Goal: Navigation & Orientation: Find specific page/section

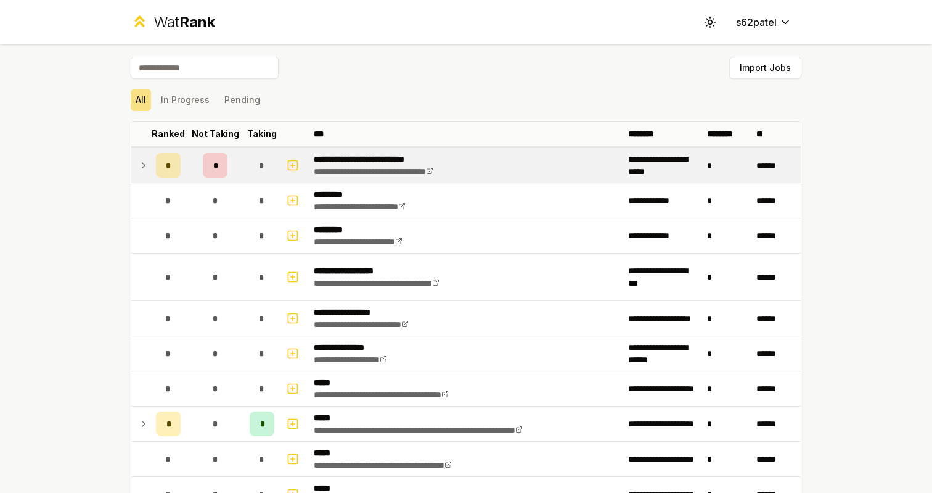
scroll to position [-1, 0]
click at [226, 167] on div "*" at bounding box center [215, 165] width 25 height 25
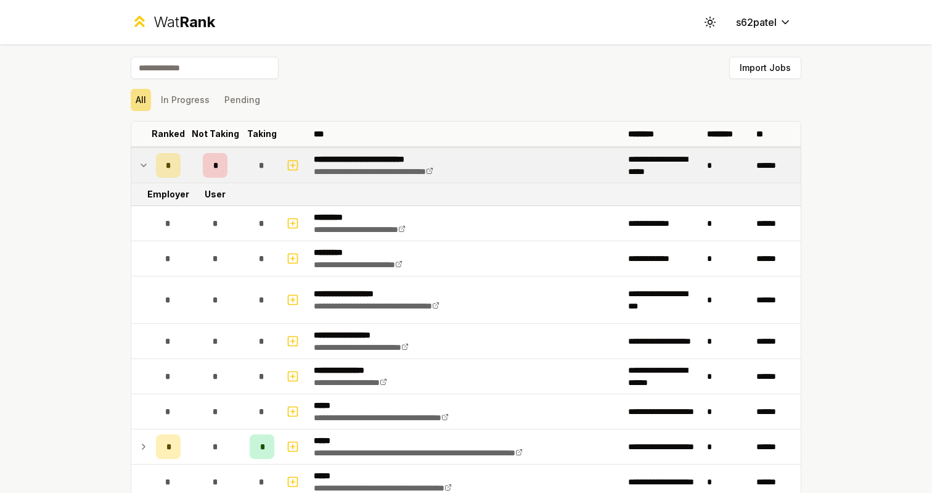
scroll to position [0, 0]
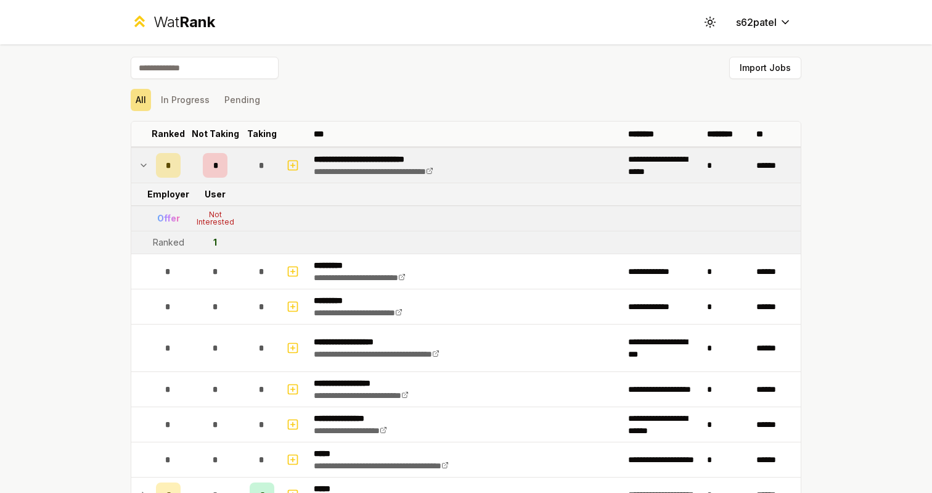
click at [226, 167] on div "*" at bounding box center [215, 165] width 25 height 25
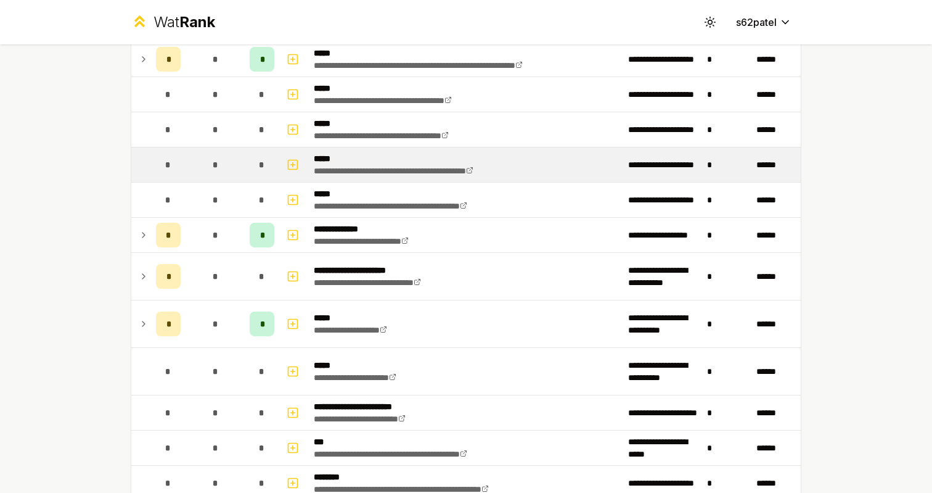
scroll to position [355, 0]
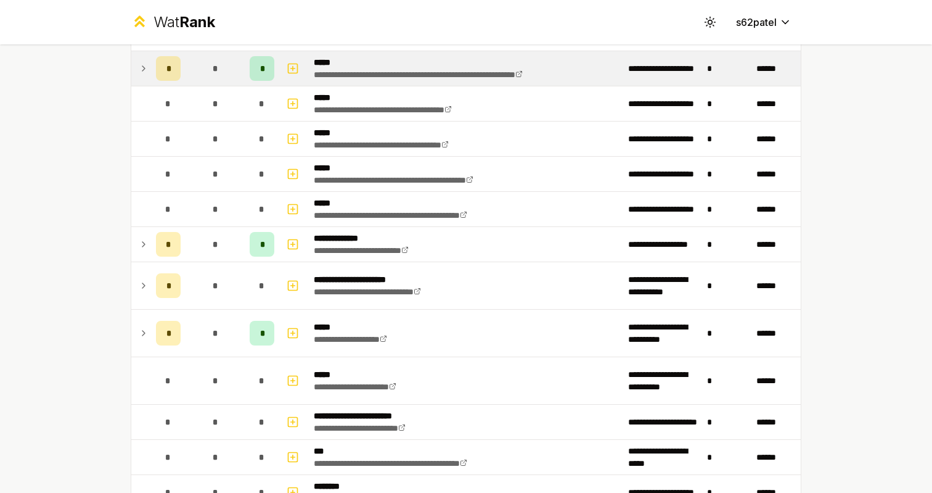
click at [216, 70] on span "*" at bounding box center [215, 68] width 6 height 12
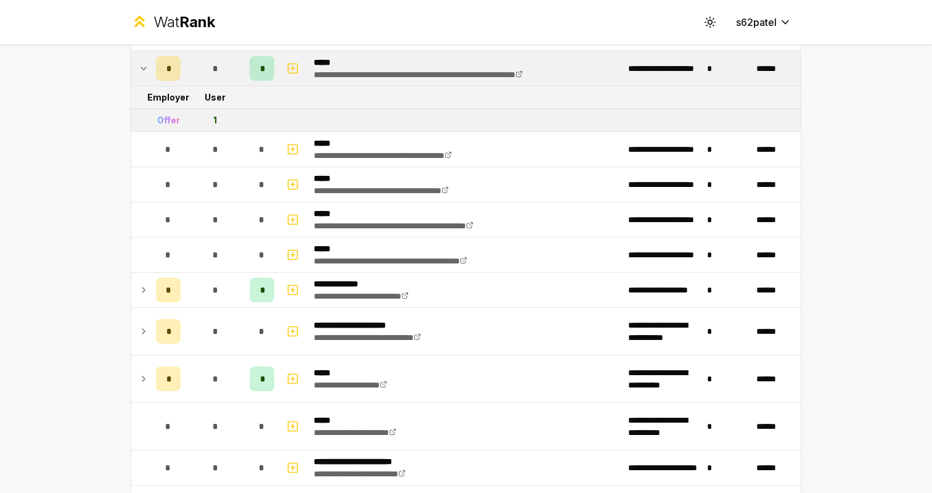
click at [216, 70] on span "*" at bounding box center [215, 68] width 6 height 12
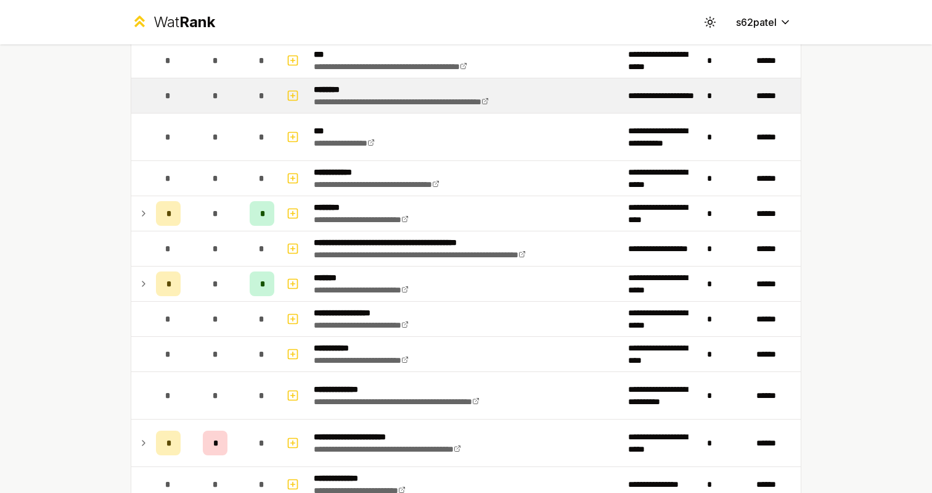
scroll to position [781, 0]
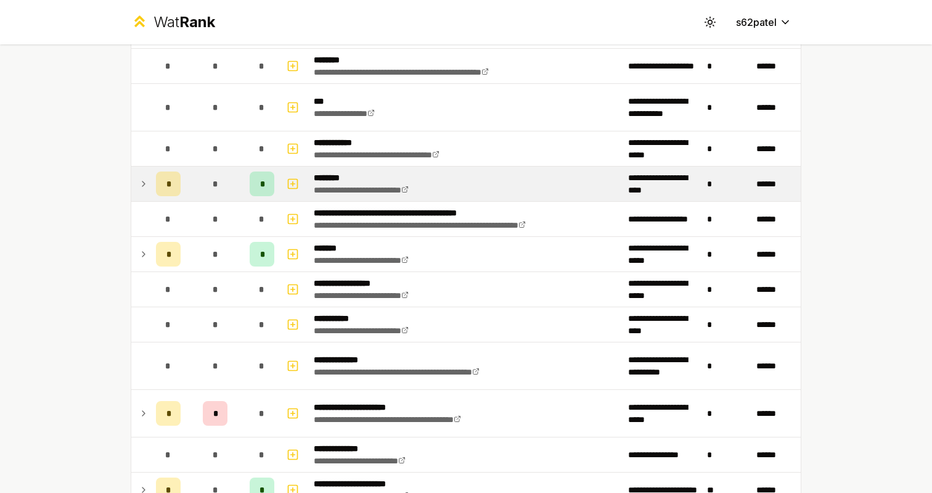
click at [216, 182] on span "*" at bounding box center [215, 184] width 6 height 12
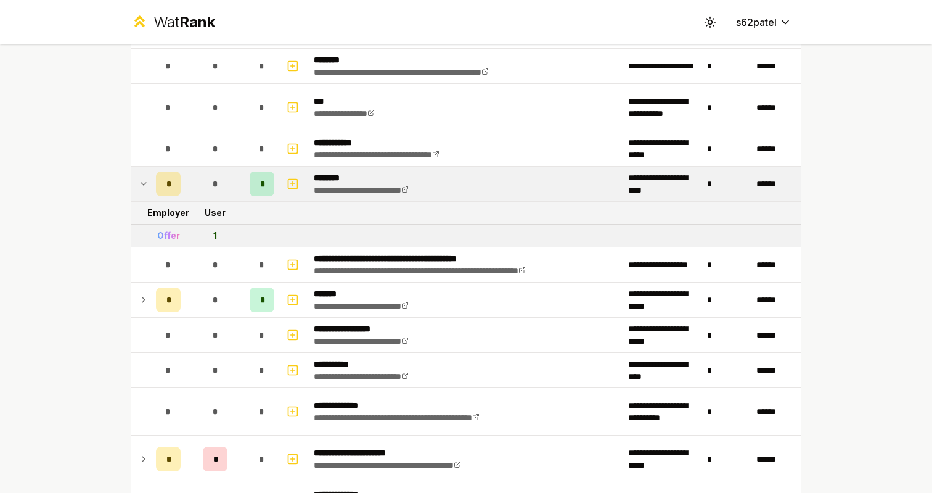
click at [216, 182] on span "*" at bounding box center [215, 184] width 6 height 12
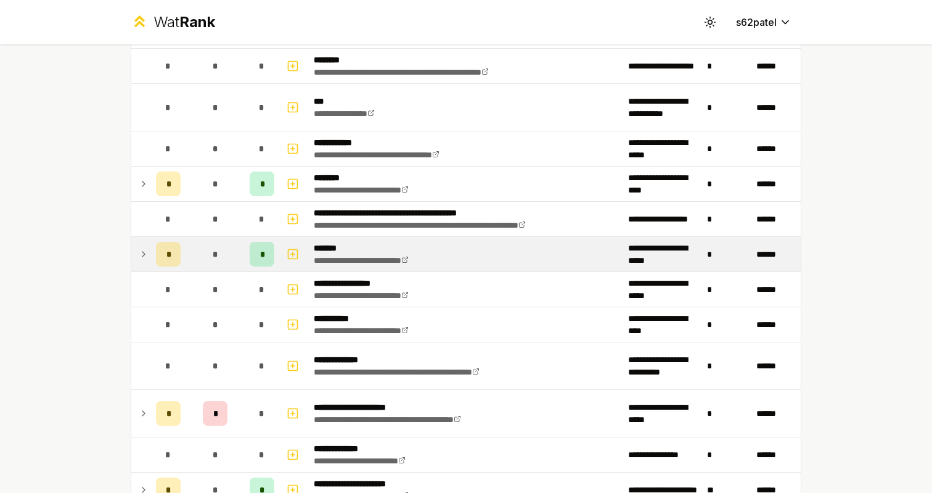
click at [213, 247] on div "*" at bounding box center [215, 254] width 25 height 25
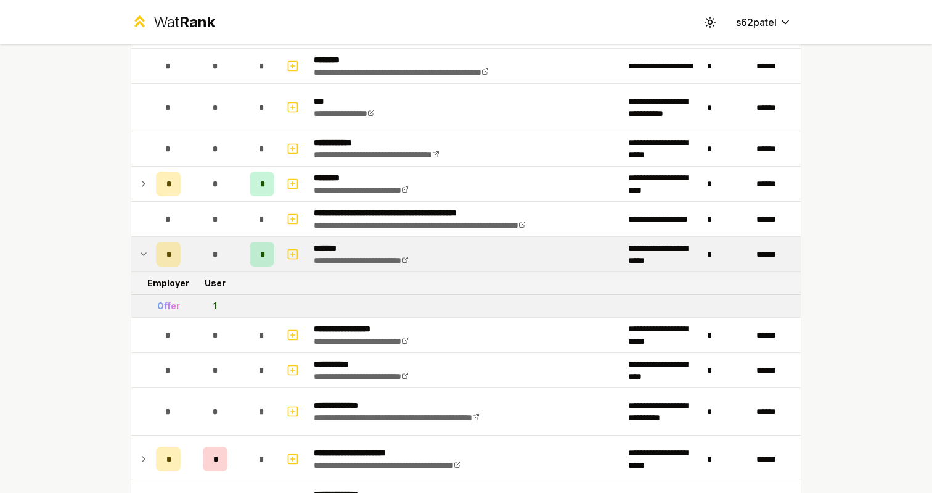
click at [213, 247] on div "*" at bounding box center [215, 254] width 25 height 25
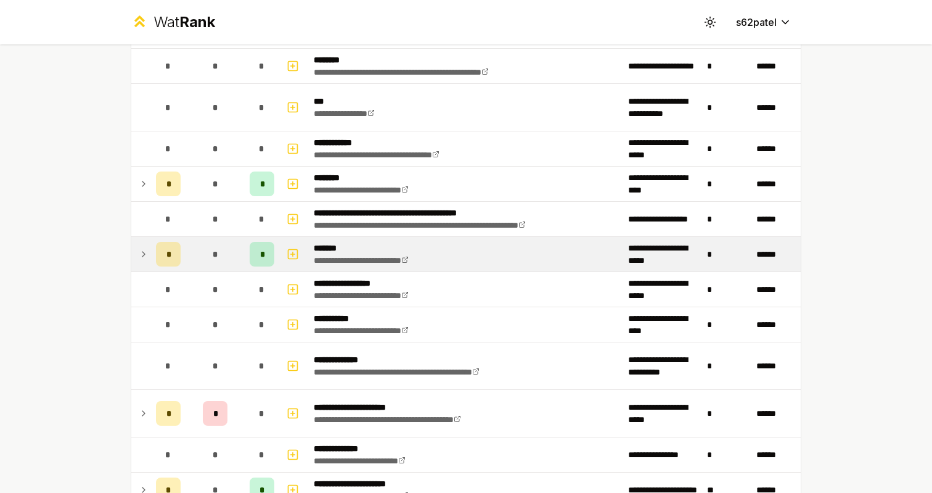
click at [216, 250] on span "*" at bounding box center [215, 254] width 6 height 12
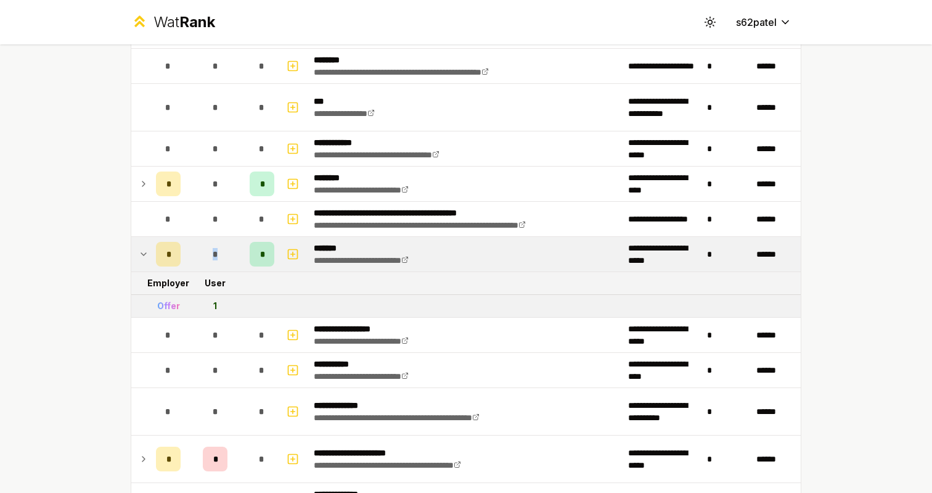
click at [216, 250] on span "*" at bounding box center [215, 254] width 6 height 12
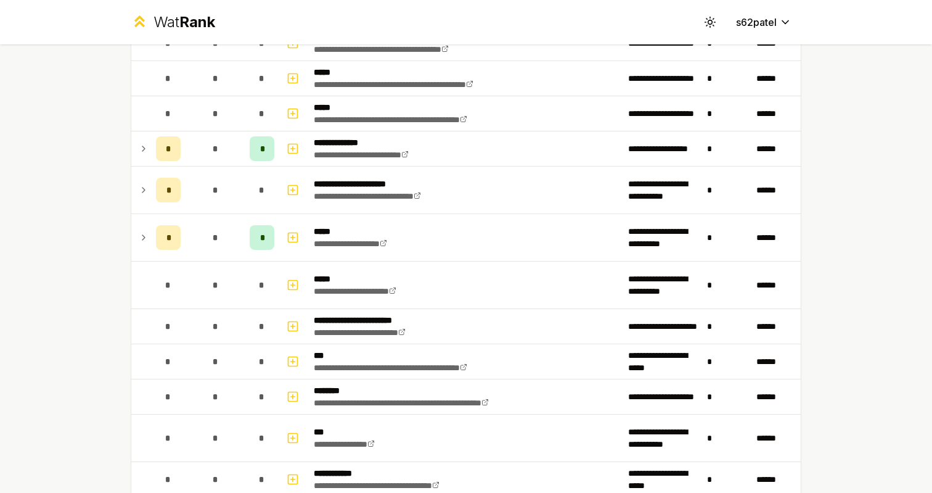
scroll to position [759, 0]
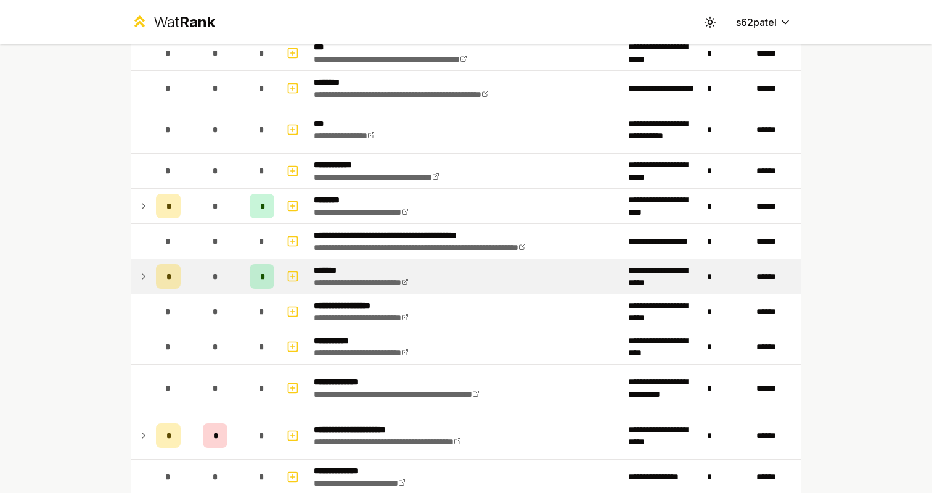
click at [219, 269] on div "*" at bounding box center [215, 276] width 25 height 25
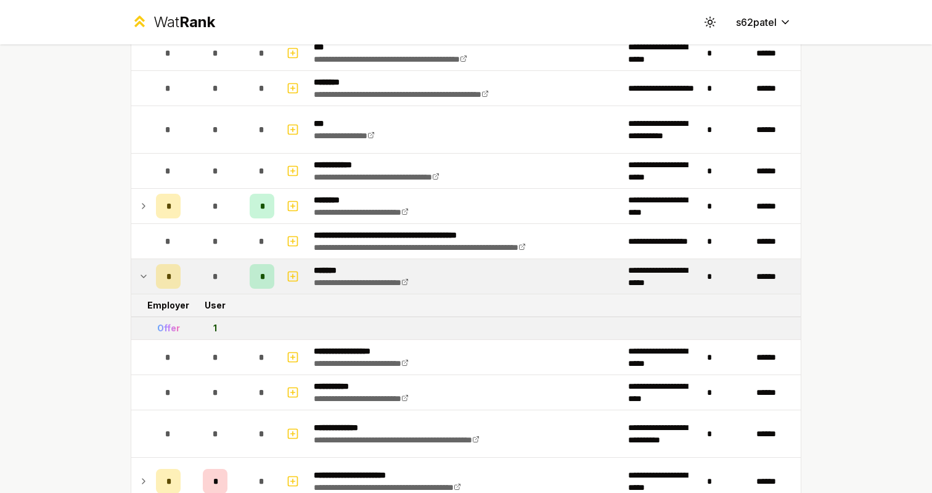
click at [219, 269] on div "*" at bounding box center [215, 276] width 25 height 25
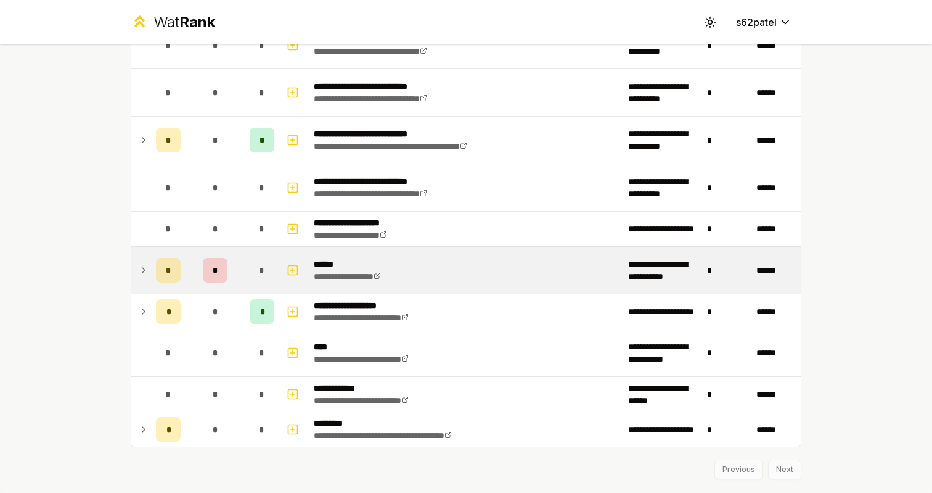
scroll to position [1304, 0]
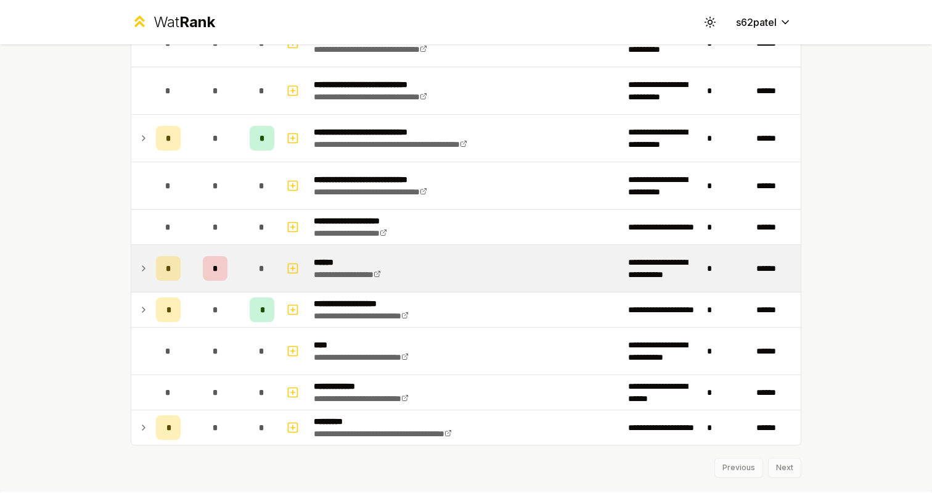
click at [219, 269] on div "*" at bounding box center [215, 268] width 25 height 25
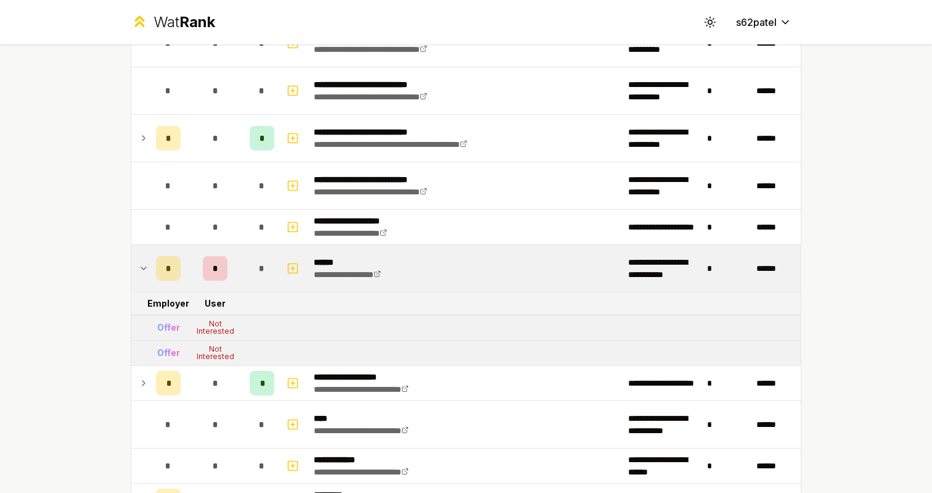
click at [219, 269] on div "*" at bounding box center [215, 268] width 25 height 25
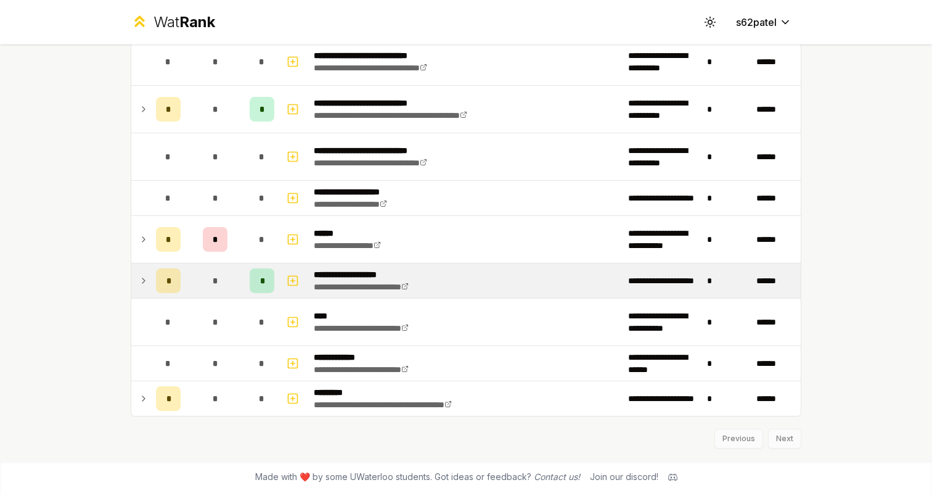
scroll to position [1333, 0]
click at [221, 271] on div "*" at bounding box center [215, 280] width 25 height 25
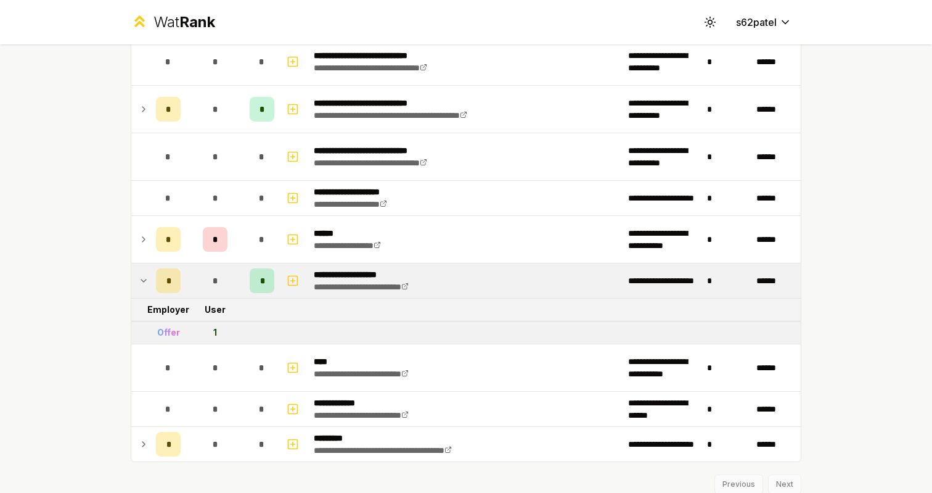
click at [221, 271] on div "*" at bounding box center [215, 280] width 25 height 25
